Goal: Task Accomplishment & Management: Manage account settings

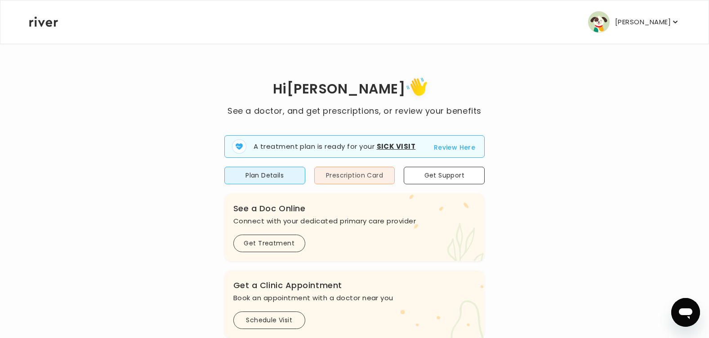
click at [366, 170] on button "Prescription Card" at bounding box center [354, 176] width 81 height 18
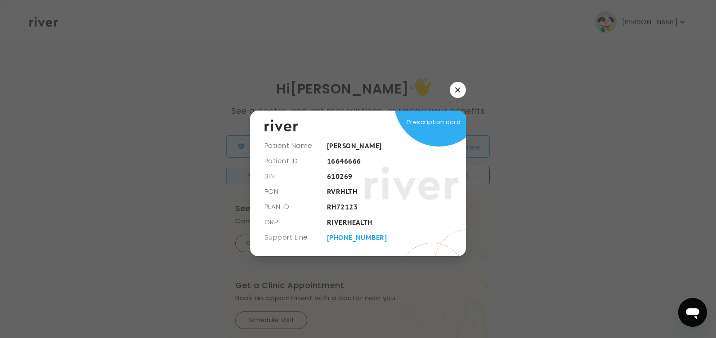
click at [459, 89] on icon "button" at bounding box center [457, 89] width 5 height 5
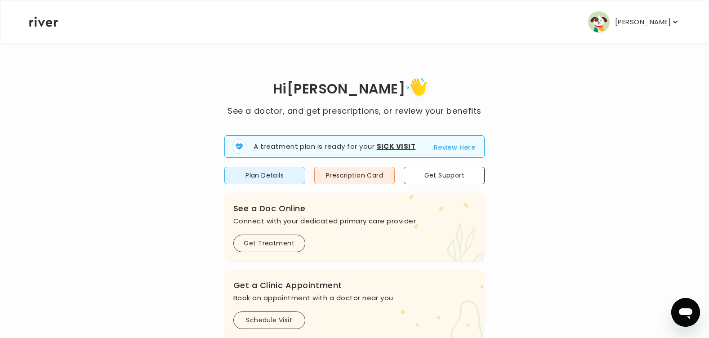
click at [667, 21] on p "[PERSON_NAME]" at bounding box center [643, 22] width 56 height 13
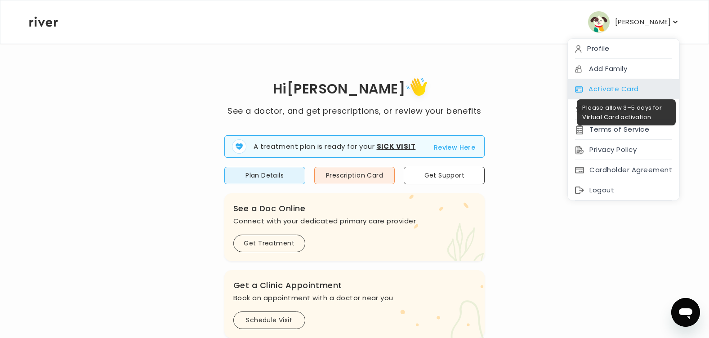
click at [626, 85] on div "Activate Card" at bounding box center [624, 89] width 112 height 20
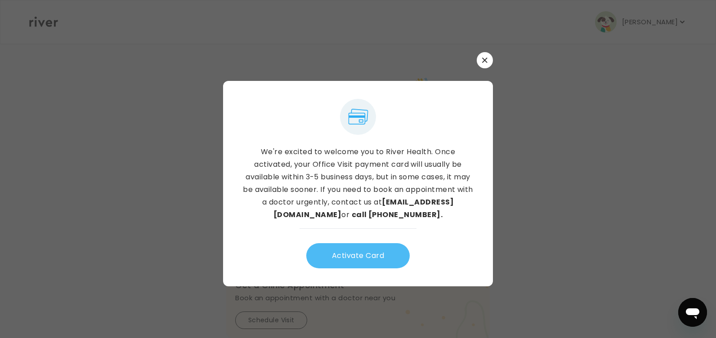
click at [343, 254] on button "Activate Card" at bounding box center [357, 255] width 103 height 25
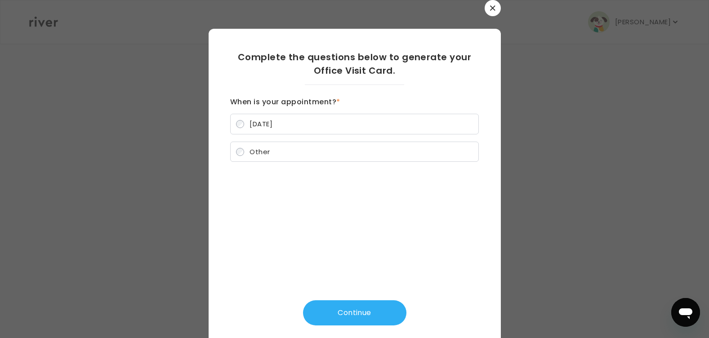
click at [490, 6] on icon "button" at bounding box center [492, 7] width 5 height 5
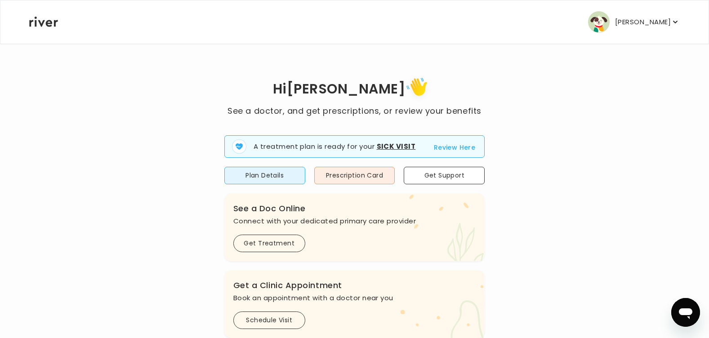
click at [638, 21] on p "[PERSON_NAME]" at bounding box center [643, 22] width 56 height 13
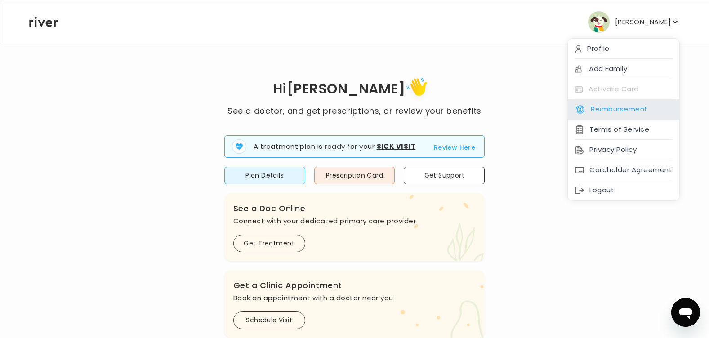
click at [651, 112] on div "Reimbursement" at bounding box center [624, 109] width 112 height 20
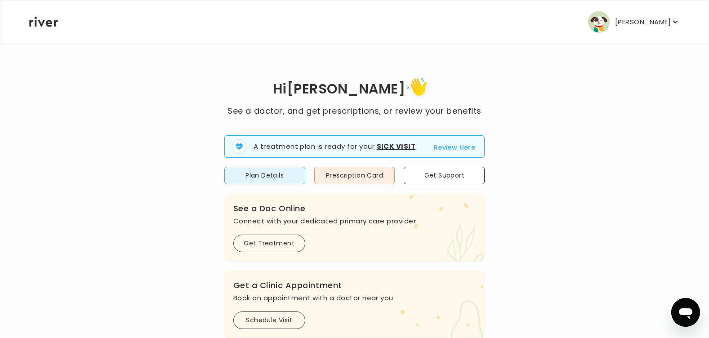
click at [654, 21] on p "[PERSON_NAME]" at bounding box center [643, 22] width 56 height 13
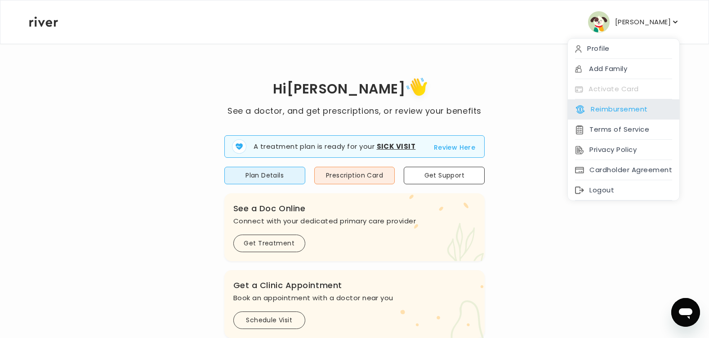
click at [625, 108] on button "Reimbursement" at bounding box center [611, 109] width 72 height 13
